Goal: Task Accomplishment & Management: Complete application form

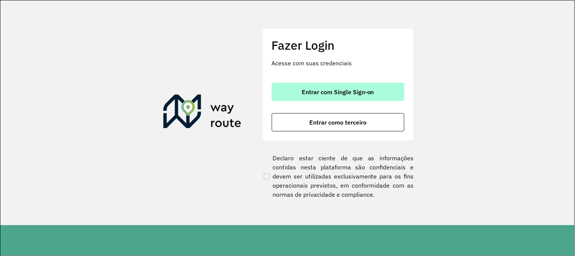
click at [358, 97] on button "Entrar com Single Sign-on" at bounding box center [338, 92] width 133 height 18
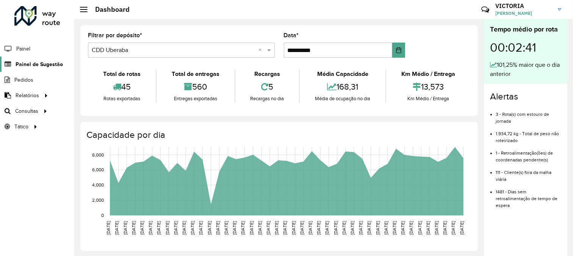
click at [43, 62] on span "Painel de Sugestão" at bounding box center [39, 64] width 47 height 8
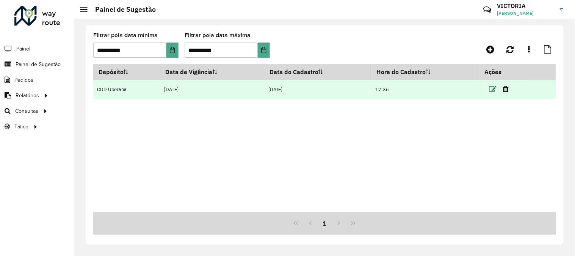
click at [495, 91] on icon at bounding box center [494, 89] width 8 height 8
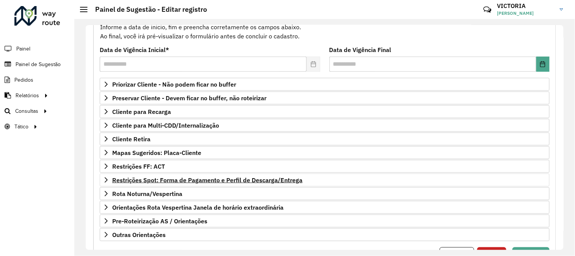
scroll to position [123, 0]
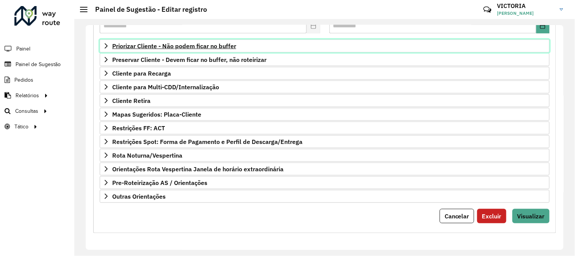
click at [181, 47] on span "Priorizar Cliente - Não podem ficar no buffer" at bounding box center [174, 46] width 124 height 6
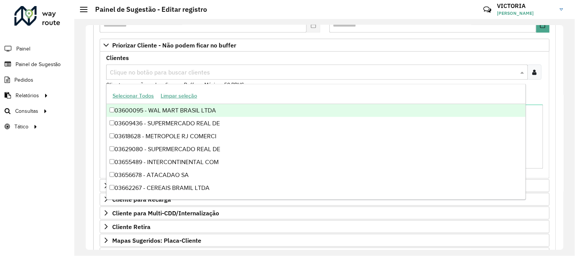
click at [181, 77] on div "Clique no botão para buscar clientes" at bounding box center [317, 71] width 422 height 15
paste input "*****"
type input "*****"
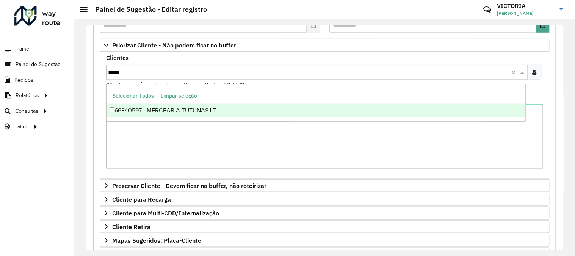
click at [179, 112] on div "66340597 - MERCEARIA TUTUNAS LT" at bounding box center [316, 110] width 419 height 13
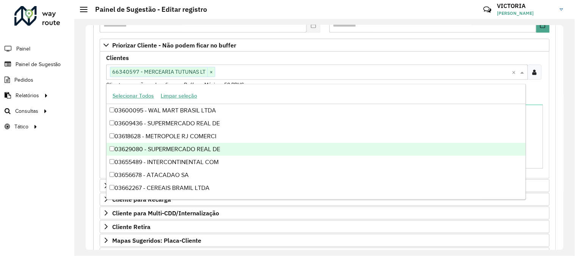
click at [533, 72] on icon at bounding box center [535, 72] width 4 height 6
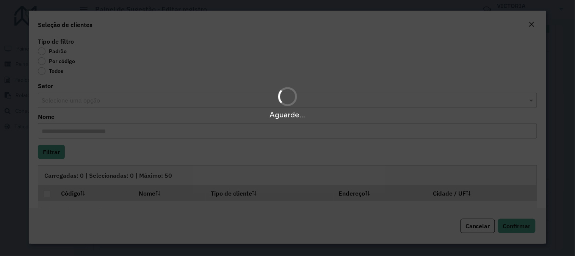
click at [40, 63] on div "Aguarde..." at bounding box center [287, 128] width 575 height 256
click at [44, 60] on div "Aguarde..." at bounding box center [287, 128] width 575 height 256
click at [41, 63] on div "Aguarde..." at bounding box center [287, 128] width 575 height 256
click at [41, 62] on div "Aguarde..." at bounding box center [287, 128] width 575 height 256
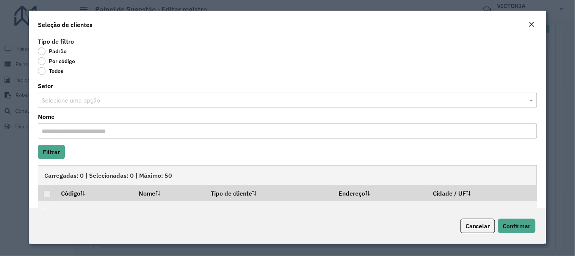
click at [42, 62] on label "Por código" at bounding box center [56, 61] width 37 height 8
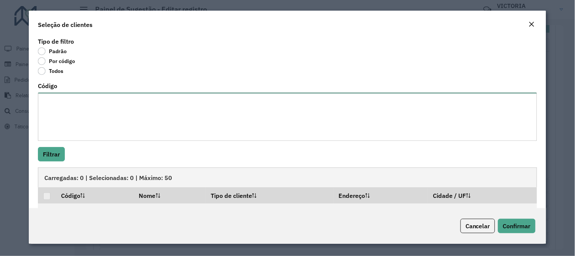
click at [86, 103] on textarea "Código" at bounding box center [287, 117] width 499 height 48
paste textarea "***** ***** ***** ***** ***** ***** ***** ***** ***** ***** ***** ***** *****"
type textarea "***** ***** ***** ***** ***** ***** ***** ***** ***** ***** ***** ***** *****"
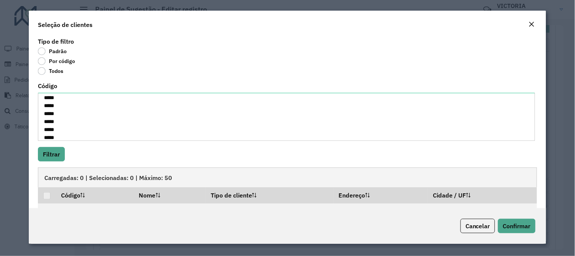
click at [44, 162] on div "Tipo de filtro Padrão Por código Todos Código ***** ***** ***** ***** ***** ***…" at bounding box center [288, 122] width 518 height 172
click at [47, 158] on button "Filtrar" at bounding box center [51, 154] width 27 height 14
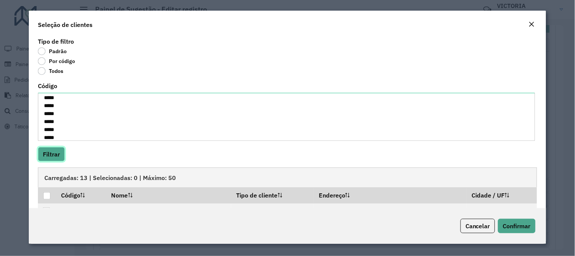
scroll to position [105, 0]
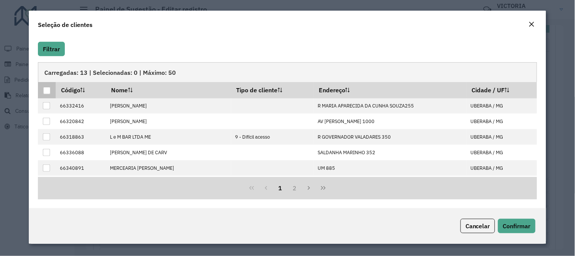
click at [43, 90] on div at bounding box center [46, 90] width 7 height 7
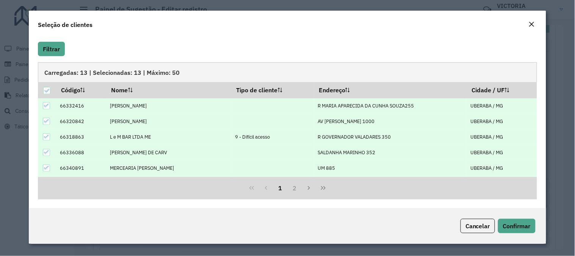
scroll to position [77, 0]
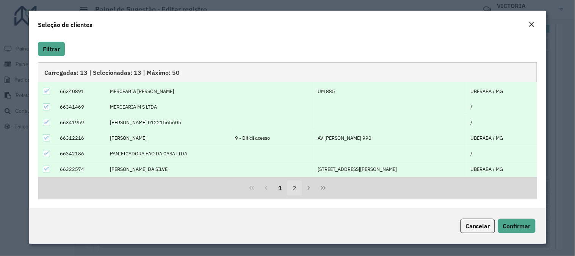
click at [289, 188] on button "2" at bounding box center [294, 188] width 14 height 14
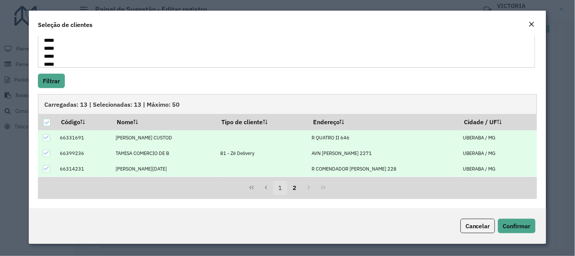
click at [281, 187] on button "1" at bounding box center [280, 188] width 14 height 14
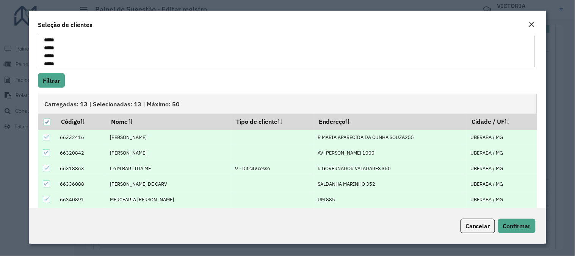
scroll to position [77, 0]
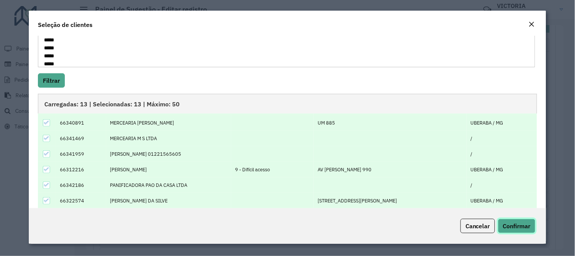
click at [518, 226] on span "Confirmar" at bounding box center [517, 226] width 28 height 8
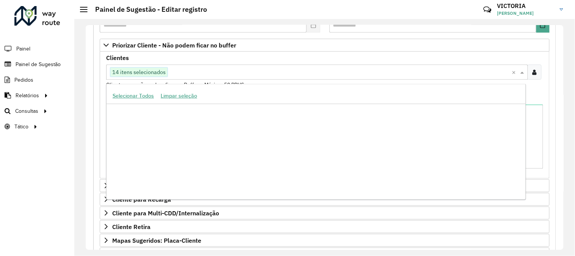
click at [526, 76] on span at bounding box center [523, 72] width 9 height 9
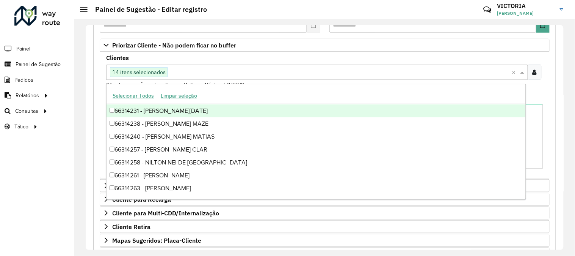
click at [533, 74] on icon at bounding box center [535, 72] width 4 height 6
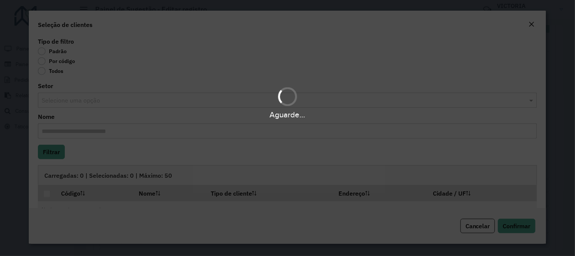
click at [43, 64] on div "Aguarde..." at bounding box center [287, 128] width 575 height 256
click at [42, 61] on div "Aguarde..." at bounding box center [287, 128] width 575 height 256
click at [44, 63] on div "Aguarde..." at bounding box center [287, 128] width 575 height 256
click at [41, 61] on label "Por código" at bounding box center [56, 61] width 37 height 8
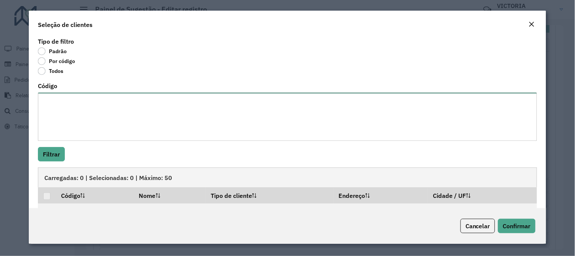
click at [62, 110] on textarea "Código" at bounding box center [287, 117] width 499 height 48
paste textarea "***** ***** ***** ***** ***** ***** ***** ***** ***** ***** ***** ***** ***** *…"
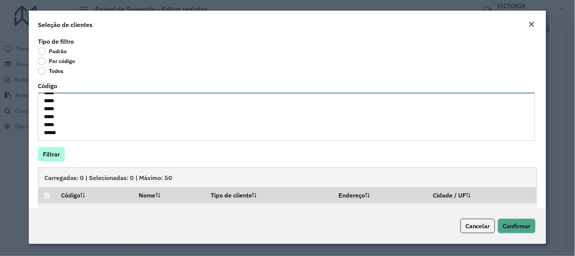
type textarea "***** ***** ***** ***** ***** ***** ***** ***** ***** ***** ***** ***** ***** *…"
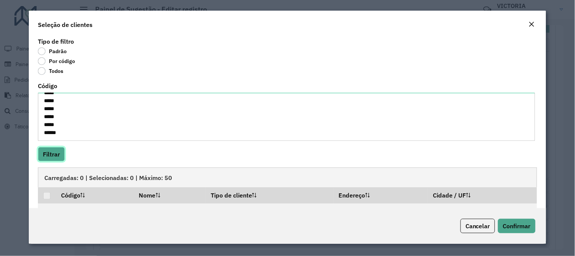
click at [48, 154] on button "Filtrar" at bounding box center [51, 154] width 27 height 14
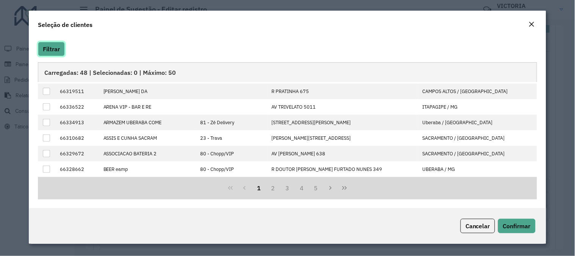
scroll to position [0, 0]
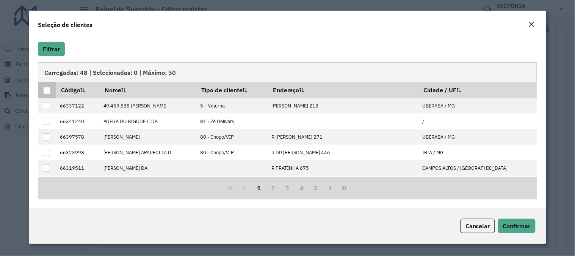
click at [47, 91] on div at bounding box center [46, 90] width 7 height 7
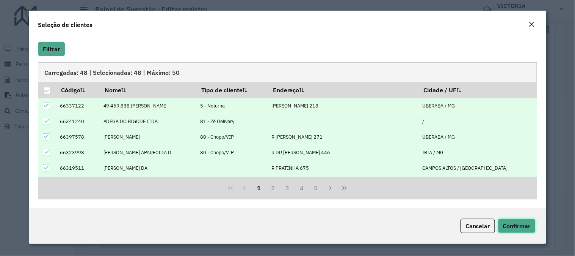
click at [512, 222] on span "Confirmar" at bounding box center [517, 226] width 28 height 8
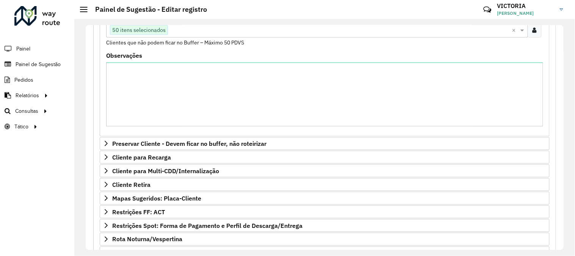
scroll to position [250, 0]
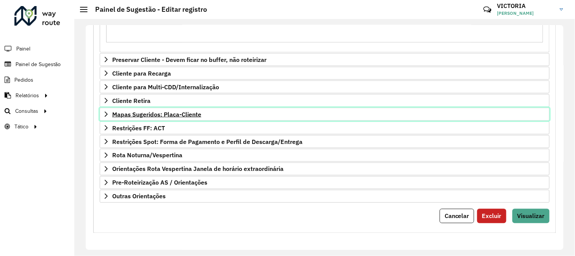
click at [185, 114] on span "Mapas Sugeridos: Placa-Cliente" at bounding box center [156, 114] width 89 height 6
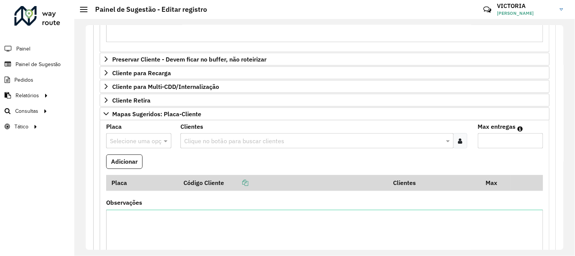
click at [152, 140] on div at bounding box center [138, 141] width 65 height 10
type input "***"
click at [150, 163] on div "TWZ0A05" at bounding box center [139, 163] width 64 height 13
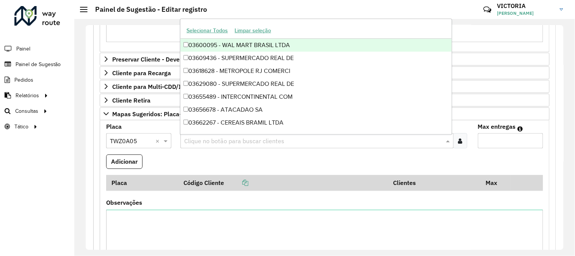
click at [302, 140] on input "text" at bounding box center [313, 141] width 262 height 9
paste input "*****"
type input "*****"
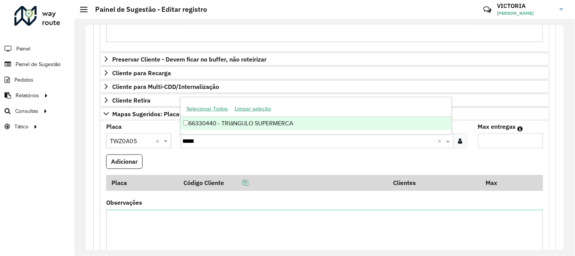
click at [320, 128] on div "66330440 - TRIâNGULO SUPERMERCA" at bounding box center [316, 123] width 271 height 13
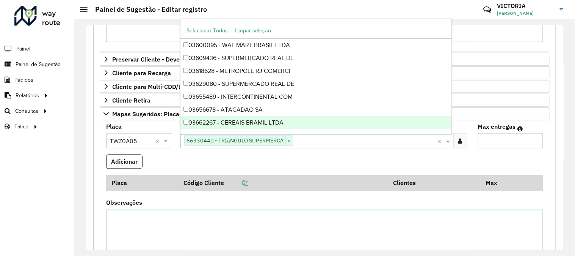
click at [499, 130] on label "Max entregas" at bounding box center [497, 126] width 38 height 9
click at [499, 133] on input "Max entregas" at bounding box center [510, 140] width 65 height 15
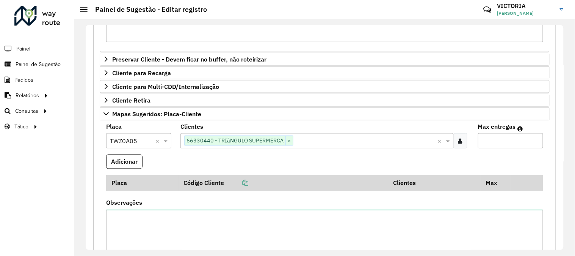
click at [496, 143] on input "Max entregas" at bounding box center [510, 140] width 65 height 15
type input "*"
click at [106, 154] on button "Adicionar" at bounding box center [124, 161] width 36 height 14
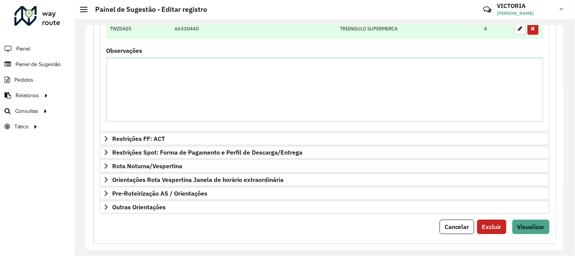
scroll to position [253, 0]
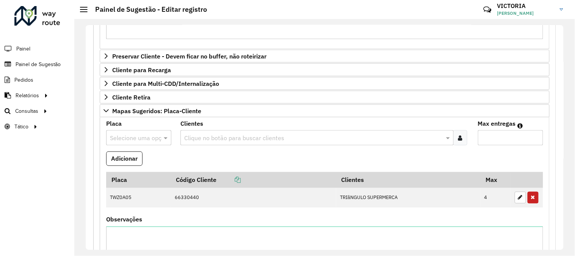
click at [127, 140] on input "text" at bounding box center [131, 138] width 42 height 9
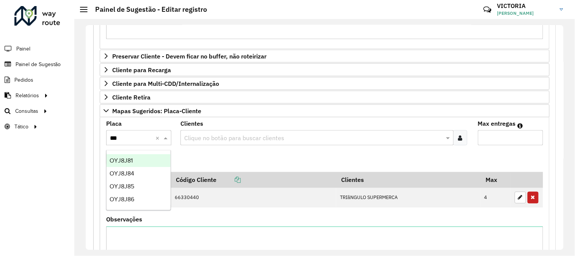
type input "****"
click at [130, 157] on span "OYJ8J85" at bounding box center [122, 160] width 25 height 6
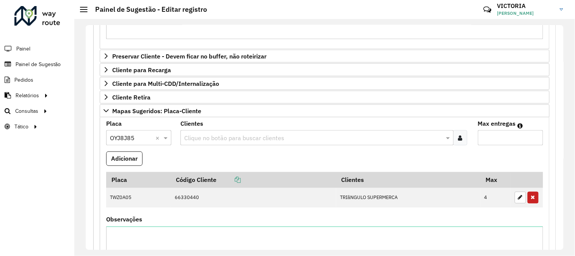
click at [247, 139] on input "text" at bounding box center [313, 138] width 262 height 9
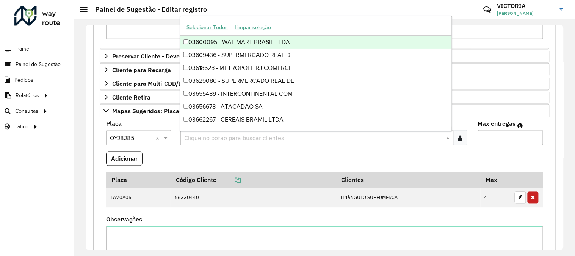
paste input "*****"
type input "*****"
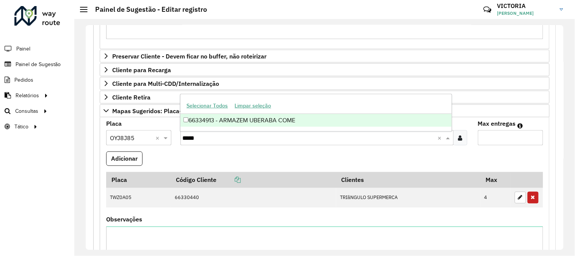
click at [310, 126] on div "66334913 - ARMAZEM UBERABA COME" at bounding box center [316, 120] width 271 height 13
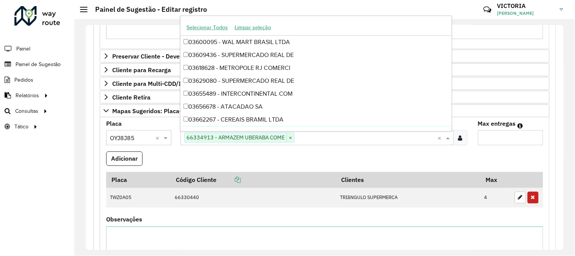
click at [498, 135] on input "Max entregas" at bounding box center [510, 137] width 65 height 15
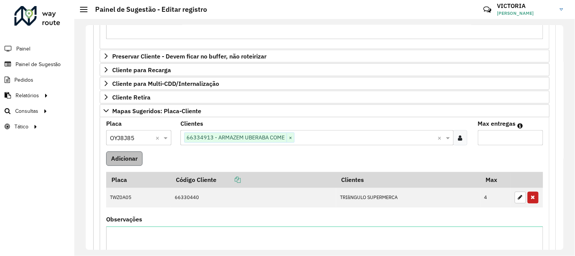
type input "*"
click at [127, 161] on button "Adicionar" at bounding box center [124, 158] width 36 height 14
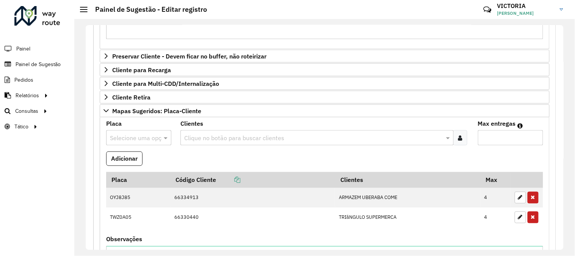
click at [134, 142] on input "text" at bounding box center [131, 138] width 42 height 9
type input "***"
click at [119, 157] on span "FDM9F47" at bounding box center [123, 160] width 26 height 6
click at [221, 137] on input "text" at bounding box center [313, 138] width 262 height 9
paste input "*****"
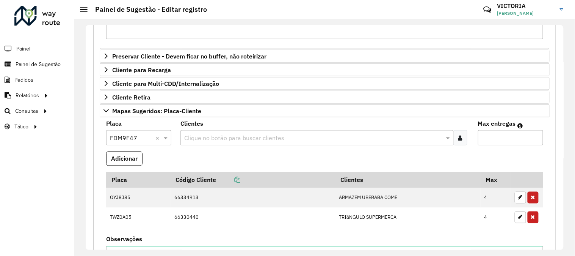
type input "*****"
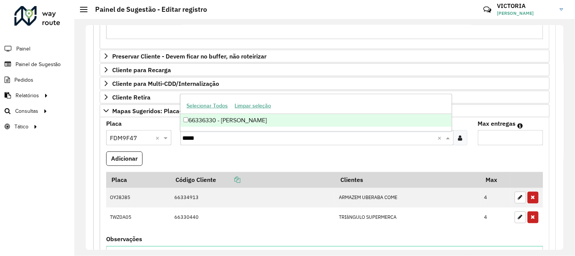
click at [289, 119] on div "66336330 - [PERSON_NAME]" at bounding box center [316, 120] width 271 height 13
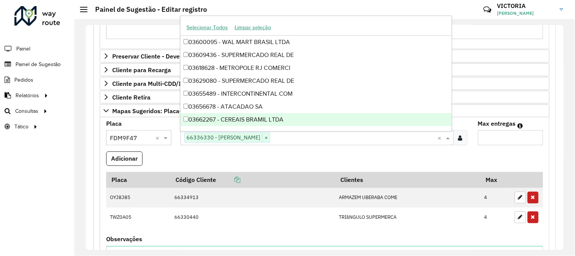
click at [517, 143] on input "Max entregas" at bounding box center [510, 137] width 65 height 15
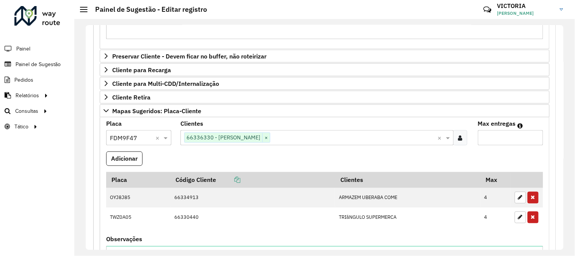
type input "*"
click at [106, 151] on button "Adicionar" at bounding box center [124, 158] width 36 height 14
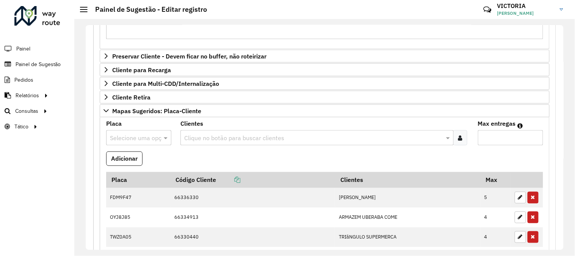
click at [459, 138] on icon at bounding box center [461, 138] width 4 height 6
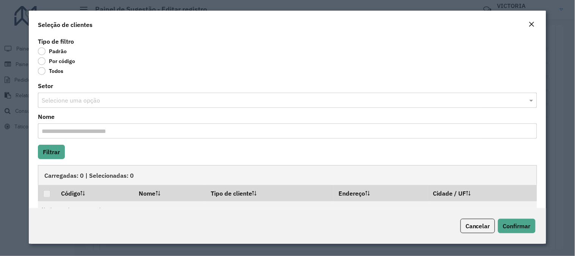
click at [41, 62] on label "Por código" at bounding box center [56, 61] width 37 height 8
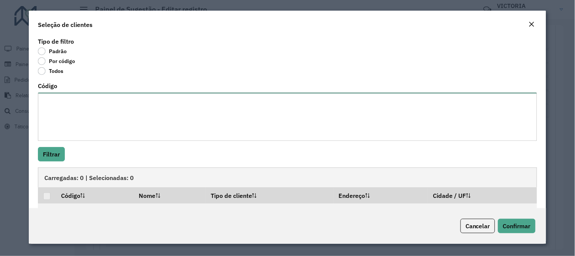
click at [82, 109] on textarea "Código" at bounding box center [287, 117] width 499 height 48
paste textarea "***** ***** ***** ***** ***** ***** ***** ***** ***** ***** ***** ***** ***** *…"
type textarea "***** ***** ***** ***** ***** ***** ***** ***** ***** ***** ***** ***** ***** *…"
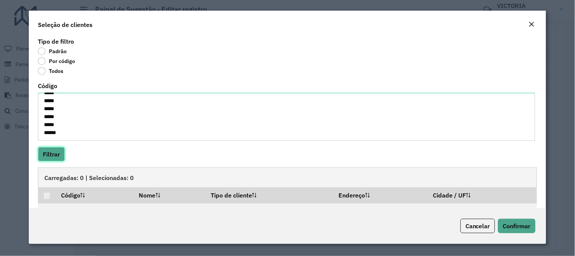
click at [58, 148] on button "Filtrar" at bounding box center [51, 154] width 27 height 14
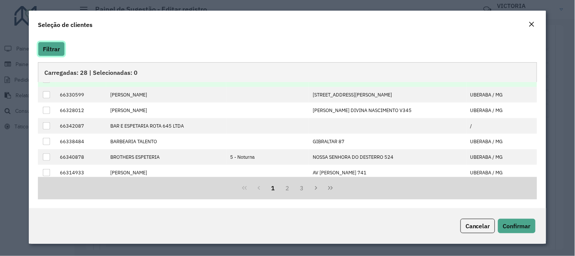
scroll to position [0, 0]
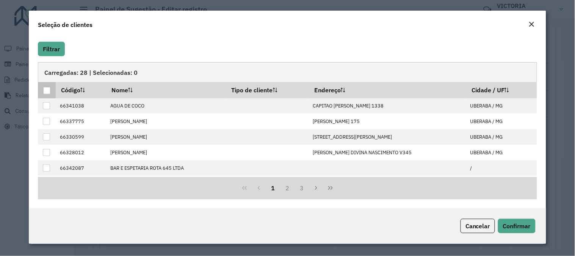
click at [44, 92] on div at bounding box center [46, 90] width 7 height 7
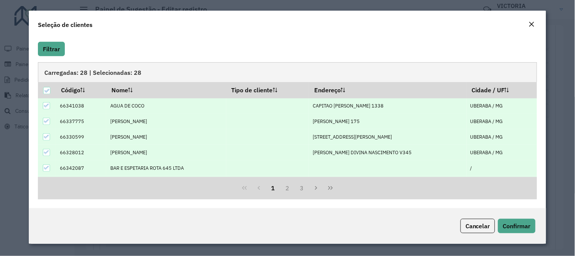
scroll to position [77, 0]
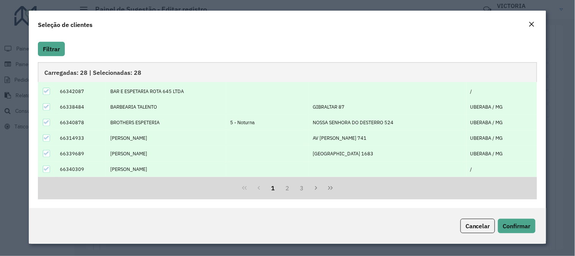
click at [47, 119] on icon at bounding box center [46, 121] width 5 height 5
click at [286, 190] on button "2" at bounding box center [288, 188] width 14 height 14
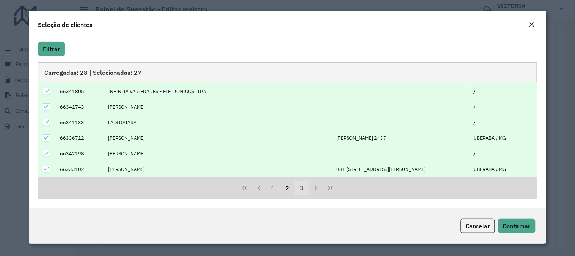
click at [300, 189] on button "3" at bounding box center [302, 188] width 14 height 14
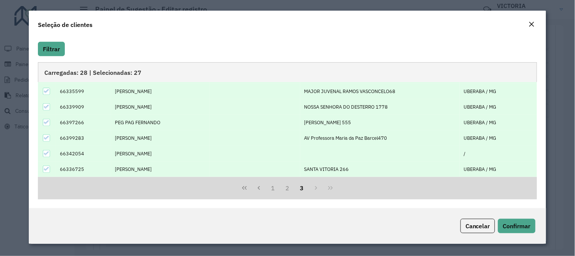
scroll to position [0, 0]
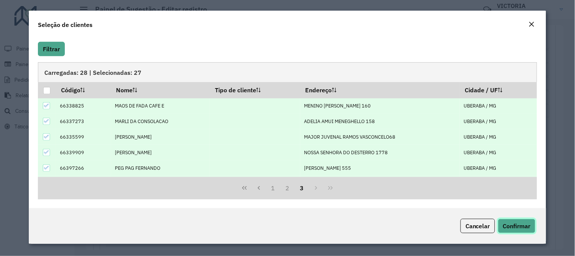
click at [529, 225] on span "Confirmar" at bounding box center [517, 226] width 28 height 8
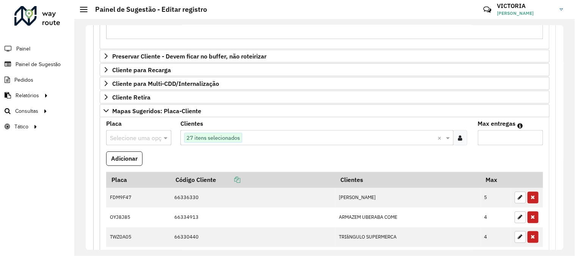
click at [499, 141] on input "Max entregas" at bounding box center [510, 137] width 65 height 15
type input "**"
click at [133, 139] on input "text" at bounding box center [131, 138] width 42 height 9
type input "***"
click at [127, 156] on div "CRU2B01" at bounding box center [139, 160] width 64 height 13
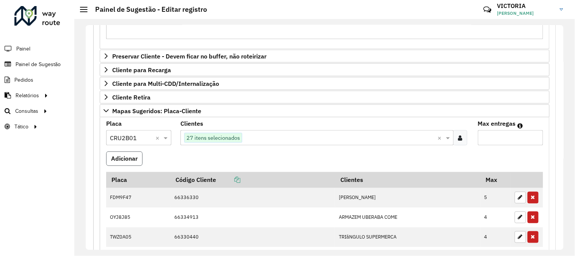
click at [135, 161] on button "Adicionar" at bounding box center [124, 158] width 36 height 14
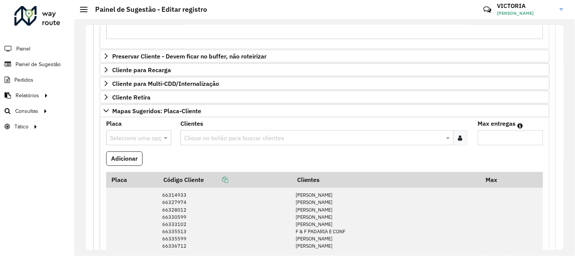
click at [447, 145] on div "Clique no botão para buscar clientes" at bounding box center [317, 137] width 273 height 15
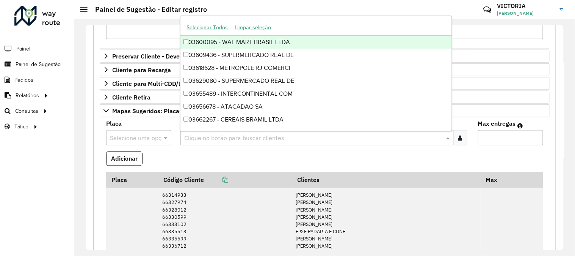
click at [462, 141] on div at bounding box center [461, 137] width 14 height 15
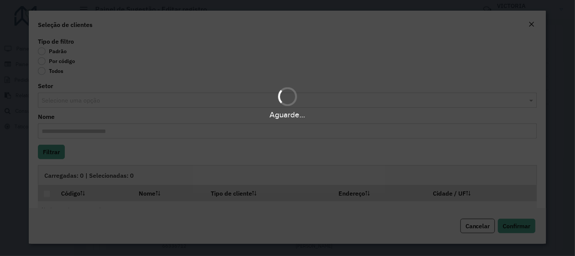
click at [39, 60] on body "**********" at bounding box center [287, 128] width 575 height 256
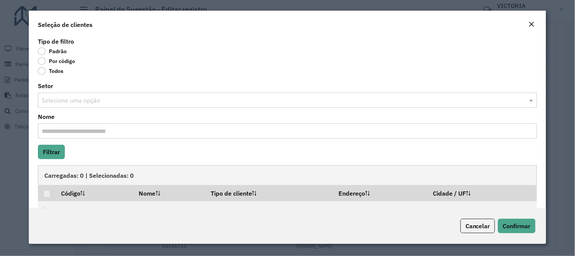
click at [42, 61] on label "Por código" at bounding box center [56, 61] width 37 height 8
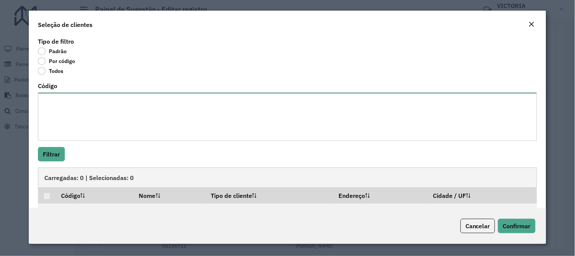
click at [70, 115] on textarea "Código" at bounding box center [287, 117] width 499 height 48
paste textarea "***** ***** ***** ***** ***** ***** ***** ***** ***** ***** ***** ***** ***** *…"
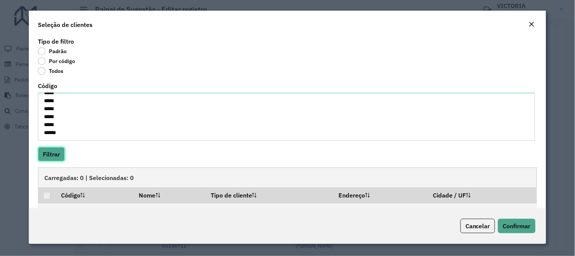
click at [48, 154] on button "Filtrar" at bounding box center [51, 154] width 27 height 14
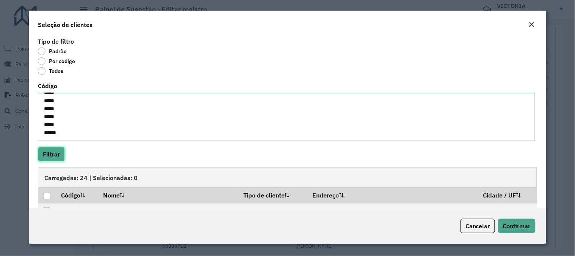
scroll to position [105, 0]
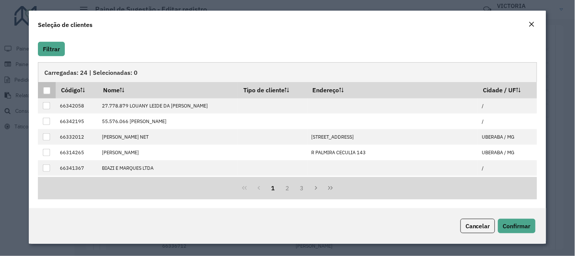
click at [48, 88] on div at bounding box center [46, 90] width 7 height 7
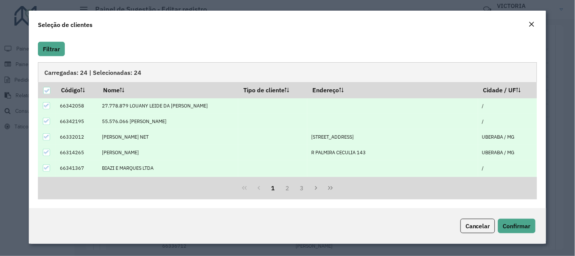
scroll to position [77, 0]
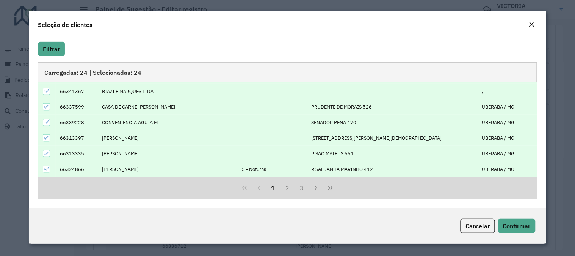
click at [42, 171] on td at bounding box center [47, 169] width 18 height 16
click at [47, 170] on icon at bounding box center [46, 168] width 5 height 5
click at [291, 187] on button "2" at bounding box center [288, 188] width 14 height 14
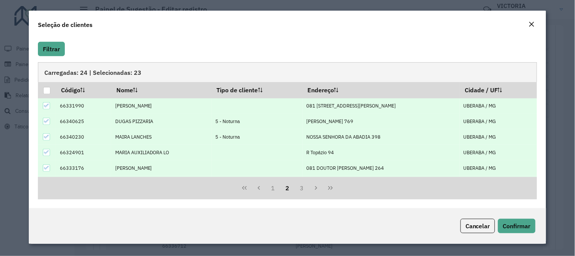
scroll to position [42, 0]
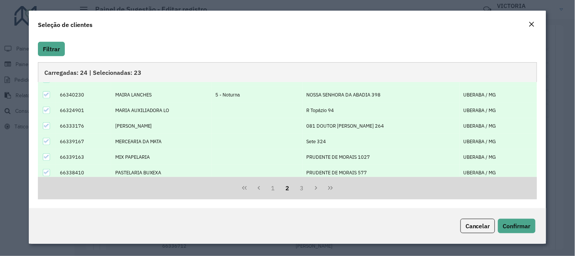
click at [47, 97] on icon at bounding box center [46, 94] width 5 height 5
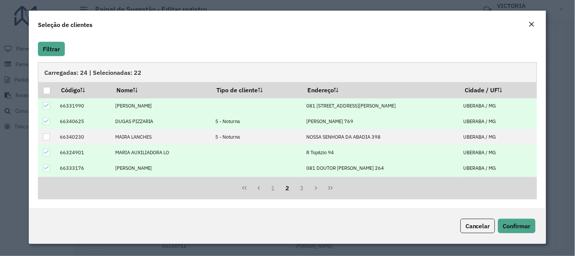
click at [48, 120] on icon at bounding box center [46, 120] width 5 height 5
click at [300, 191] on button "3" at bounding box center [302, 188] width 14 height 14
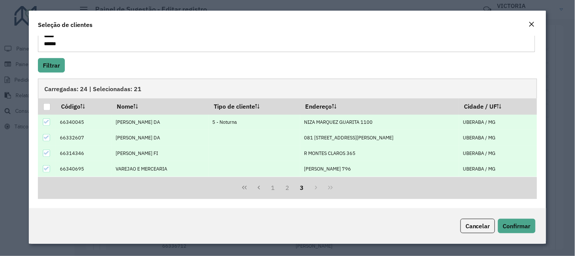
click at [41, 125] on td at bounding box center [47, 123] width 18 height 16
click at [46, 123] on icon at bounding box center [46, 121] width 5 height 5
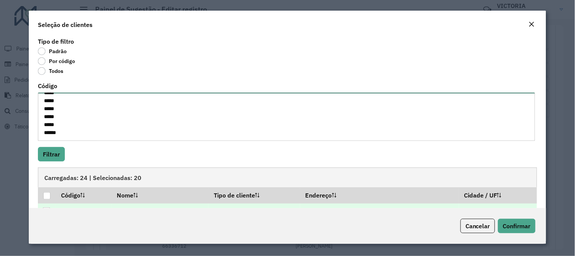
scroll to position [0, 0]
drag, startPoint x: 77, startPoint y: 135, endPoint x: 8, endPoint y: -51, distance: 198.2
click at [8, 0] on html "**********" at bounding box center [287, 128] width 575 height 256
paste textarea
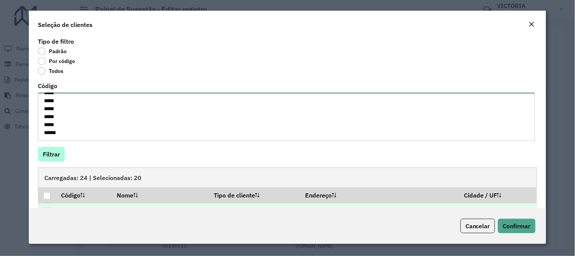
type textarea "***** ***** ***** ***** ***** ***** ***** ***** ***** ***** ***** ***** ***** *…"
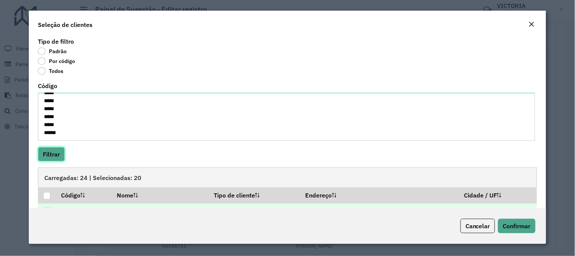
click at [50, 158] on button "Filtrar" at bounding box center [51, 154] width 27 height 14
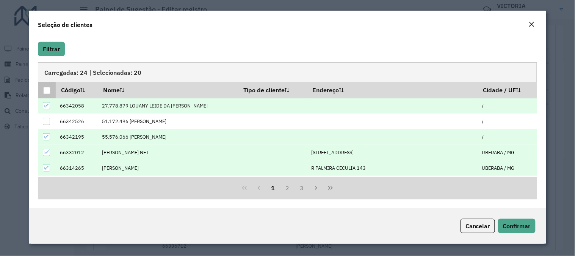
click at [47, 92] on div at bounding box center [46, 90] width 7 height 7
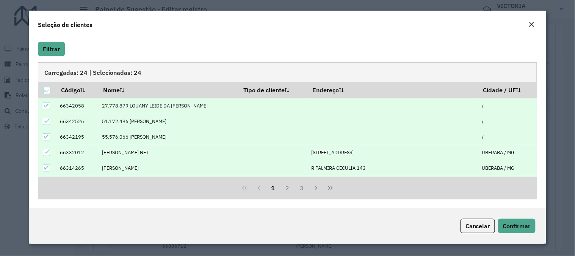
scroll to position [77, 0]
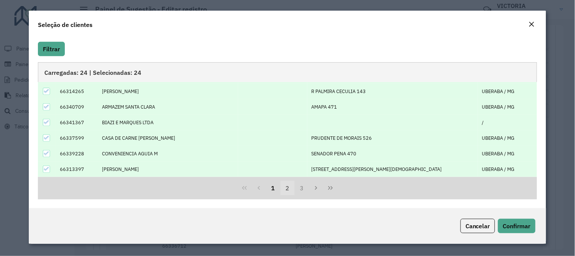
click at [286, 188] on button "2" at bounding box center [288, 188] width 14 height 14
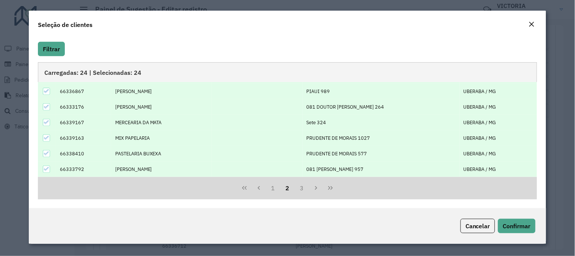
scroll to position [0, 0]
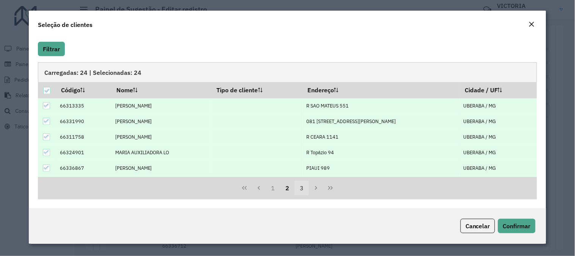
click at [297, 187] on button "3" at bounding box center [302, 188] width 14 height 14
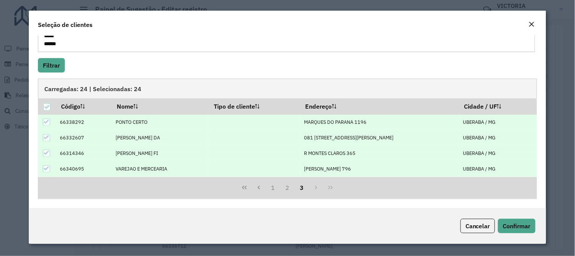
scroll to position [89, 0]
click at [516, 212] on div "Cancelar Confirmar" at bounding box center [288, 226] width 518 height 36
click at [511, 222] on span "Confirmar" at bounding box center [517, 226] width 28 height 8
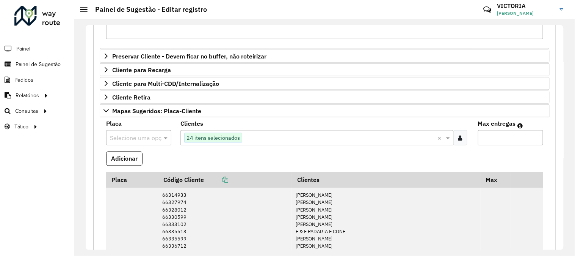
click at [140, 139] on input "text" at bounding box center [131, 138] width 42 height 9
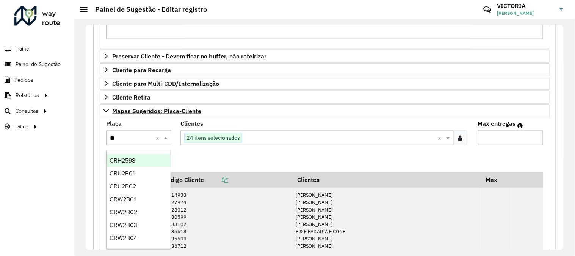
type input "***"
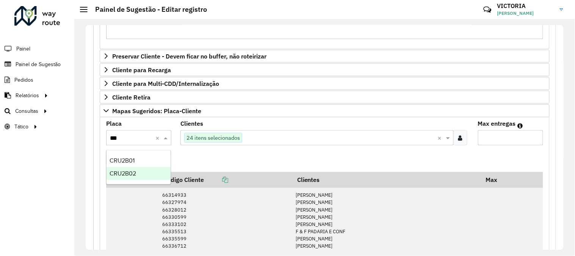
click at [143, 173] on div "CRU2B02" at bounding box center [139, 173] width 64 height 13
click at [510, 140] on input "Max entregas" at bounding box center [510, 137] width 65 height 15
type input "**"
click at [106, 151] on button "Adicionar" at bounding box center [124, 158] width 36 height 14
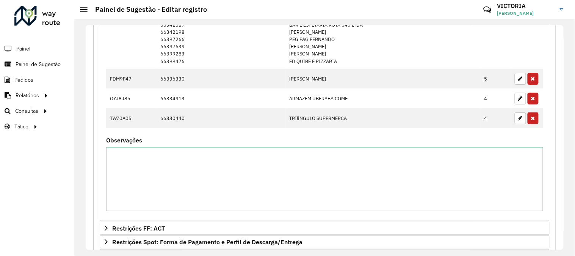
scroll to position [843, 0]
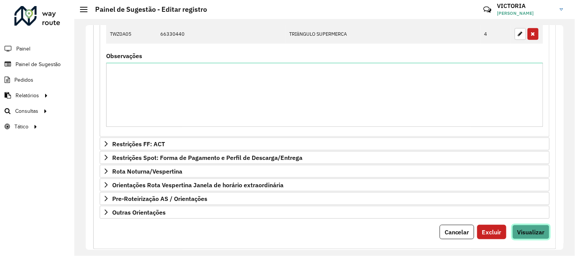
click at [525, 233] on span "Visualizar" at bounding box center [531, 232] width 27 height 8
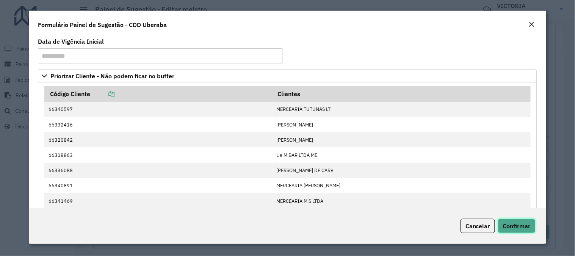
click at [535, 222] on button "Confirmar" at bounding box center [517, 225] width 38 height 14
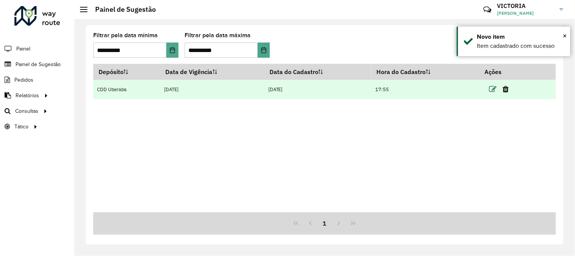
click at [495, 90] on icon at bounding box center [494, 89] width 8 height 8
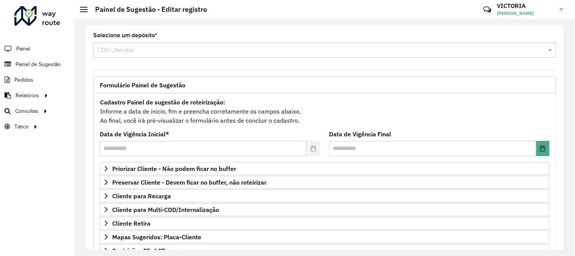
scroll to position [123, 0]
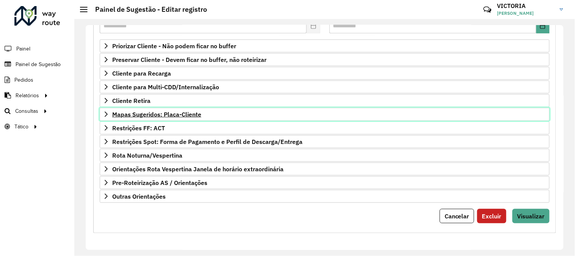
click at [224, 114] on link "Mapas Sugeridos: Placa-Cliente" at bounding box center [325, 114] width 450 height 13
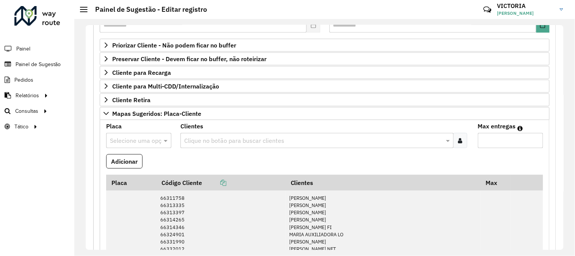
click at [147, 149] on formly-field "Placa Selecione uma opção" at bounding box center [139, 138] width 74 height 31
click at [146, 142] on input "text" at bounding box center [131, 140] width 42 height 9
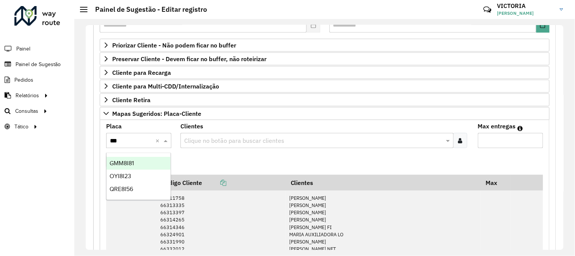
type input "****"
click at [123, 165] on span "OYI8I23" at bounding box center [121, 163] width 22 height 6
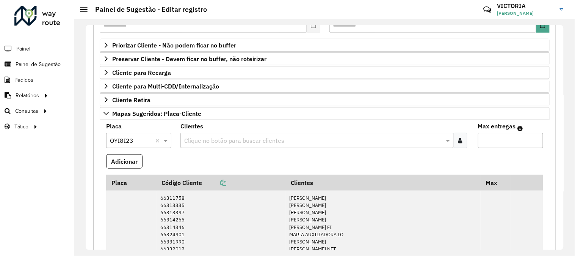
click at [258, 141] on input "text" at bounding box center [313, 140] width 262 height 9
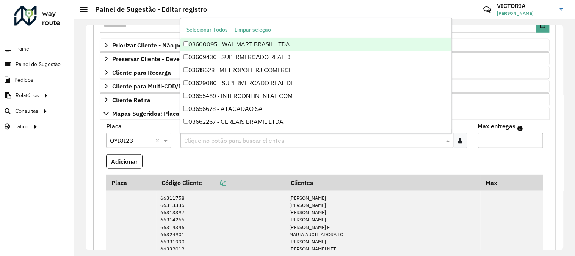
paste input "*****"
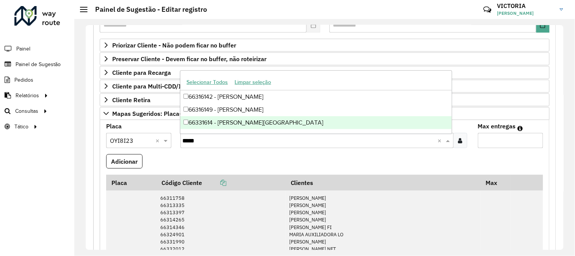
type input "*****"
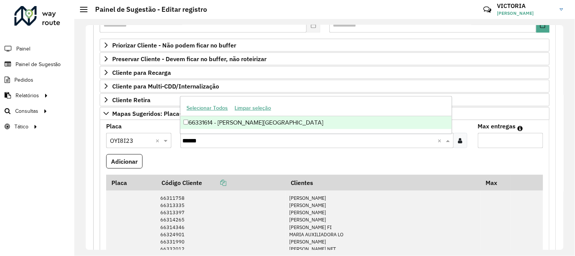
click at [316, 120] on div "66331614 - [PERSON_NAME][GEOGRAPHIC_DATA]" at bounding box center [316, 122] width 271 height 13
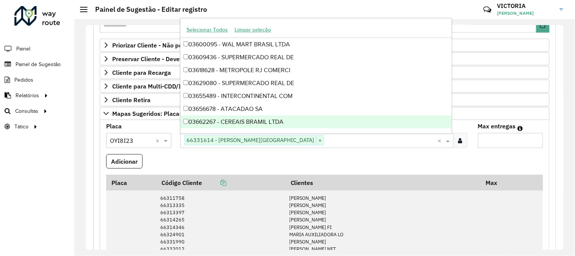
click at [503, 135] on input "Max entregas" at bounding box center [510, 140] width 65 height 15
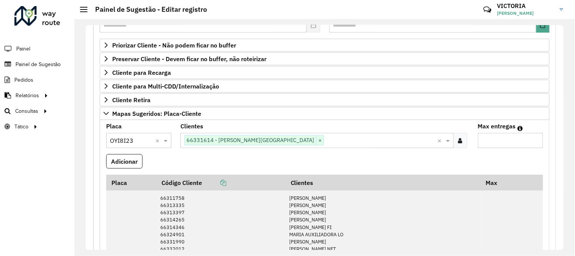
type input "*"
click at [106, 154] on button "Adicionar" at bounding box center [124, 161] width 36 height 14
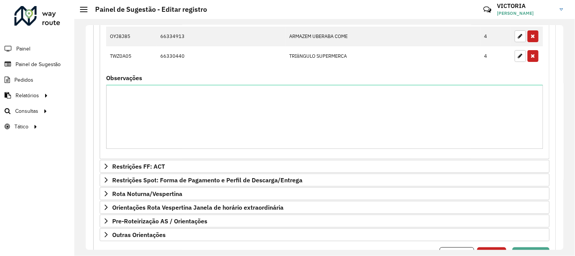
scroll to position [753, 0]
